Goal: Task Accomplishment & Management: Manage account settings

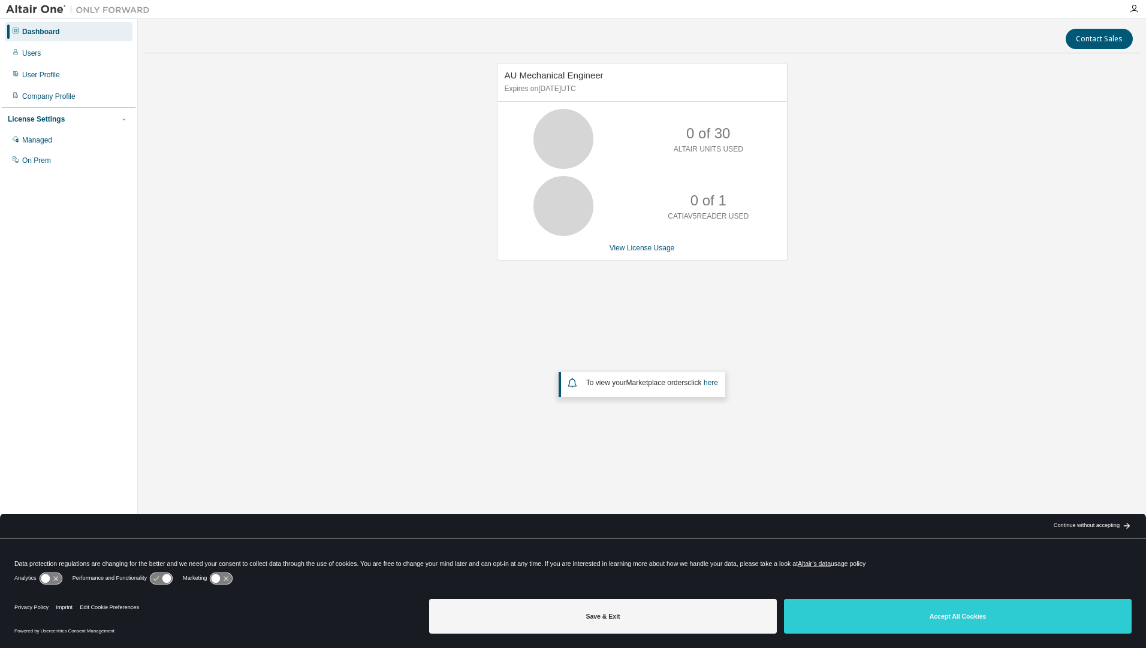
click at [908, 614] on button "Accept All Cookies" at bounding box center [958, 616] width 348 height 35
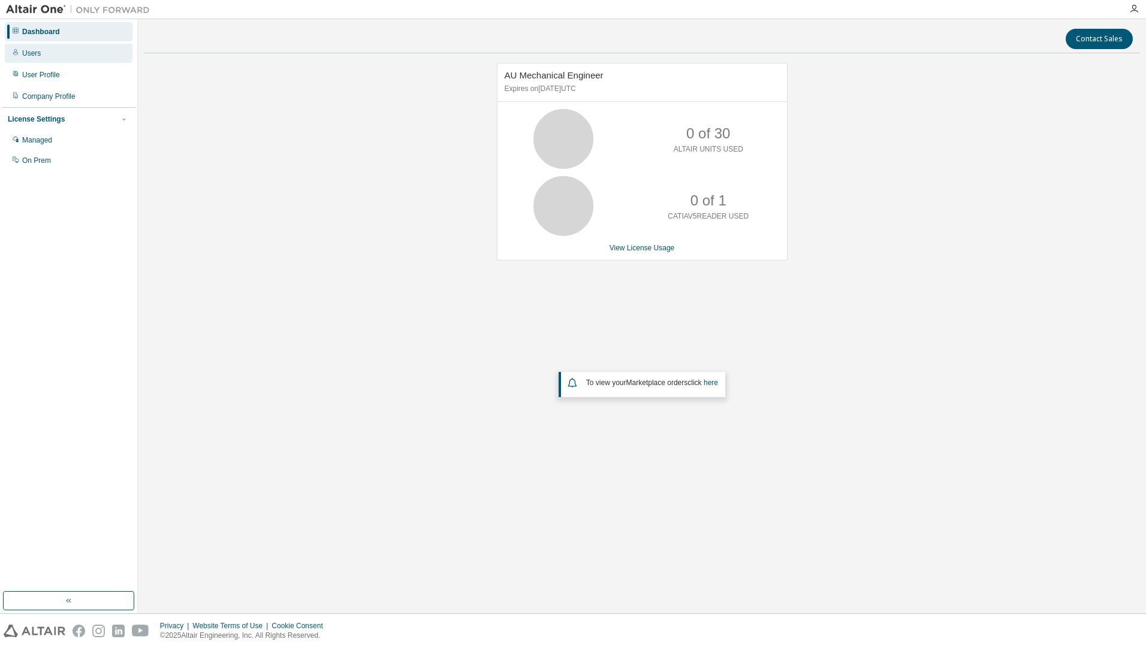
click at [32, 56] on div "Users" at bounding box center [31, 54] width 19 height 10
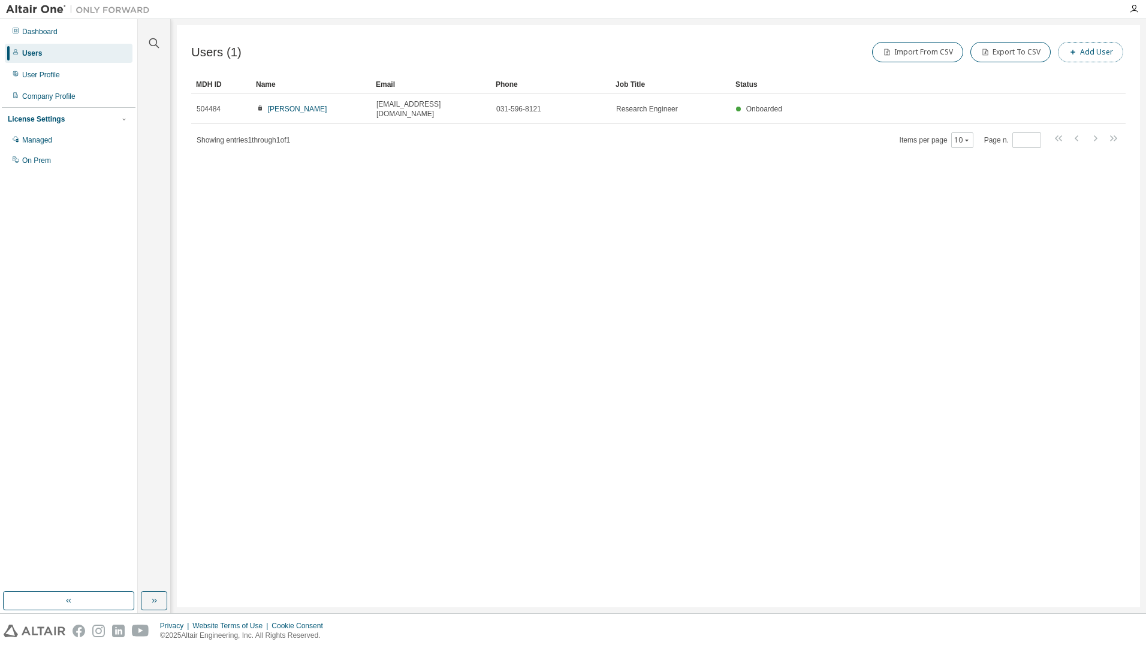
click at [1083, 48] on button "Add User" at bounding box center [1090, 52] width 65 height 20
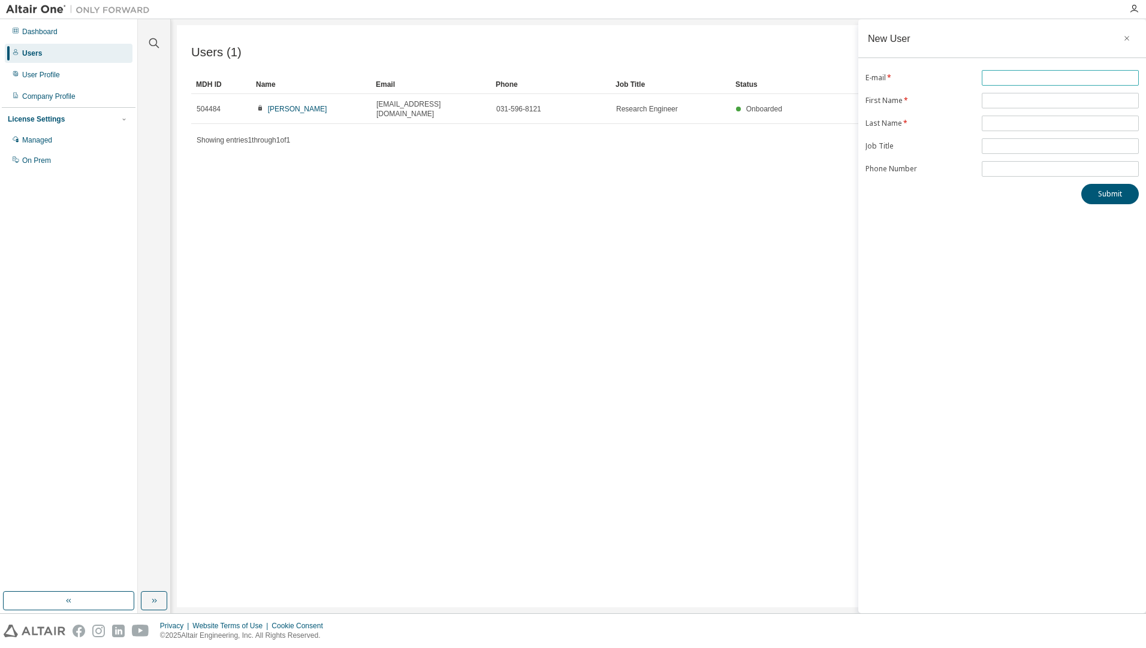
click at [992, 75] on input "text" at bounding box center [1059, 78] width 151 height 10
click at [725, 171] on div "Users (1) Import From CSV Export To CSV Add User Clear Load Save Save As Field …" at bounding box center [658, 316] width 963 height 582
click at [726, 210] on div "Users (1) Import From CSV Export To CSV Add User Clear Load Save Save As Field …" at bounding box center [658, 316] width 963 height 582
click at [1125, 41] on icon "button" at bounding box center [1126, 39] width 8 height 10
